Goal: Task Accomplishment & Management: Use online tool/utility

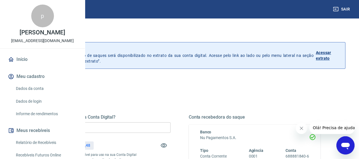
click at [145, 127] on input "R$ 0,00" at bounding box center [105, 127] width 132 height 11
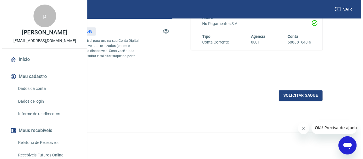
scroll to position [132, 0]
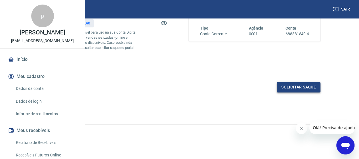
type input "R$ 1.428,48"
click at [298, 89] on button "Solicitar saque" at bounding box center [299, 87] width 44 height 11
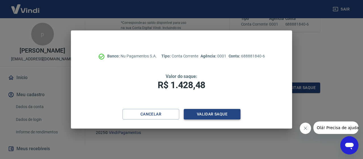
click at [210, 114] on button "Validar saque" at bounding box center [212, 114] width 57 height 11
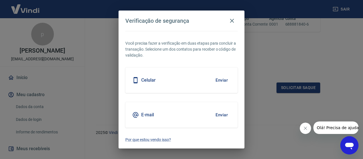
click at [221, 79] on button "Enviar" at bounding box center [222, 80] width 18 height 12
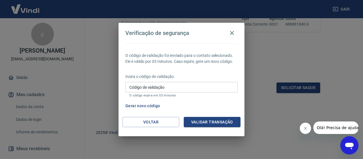
click at [150, 80] on div "Insira o código de validação Código de validação Código de validação O código e…" at bounding box center [181, 86] width 112 height 25
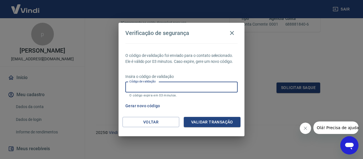
click at [147, 88] on input "Código de validação" at bounding box center [181, 87] width 112 height 11
type input "205209"
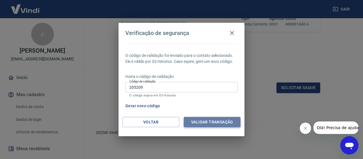
click at [215, 124] on button "Validar transação" at bounding box center [212, 122] width 57 height 11
